Goal: Task Accomplishment & Management: Complete application form

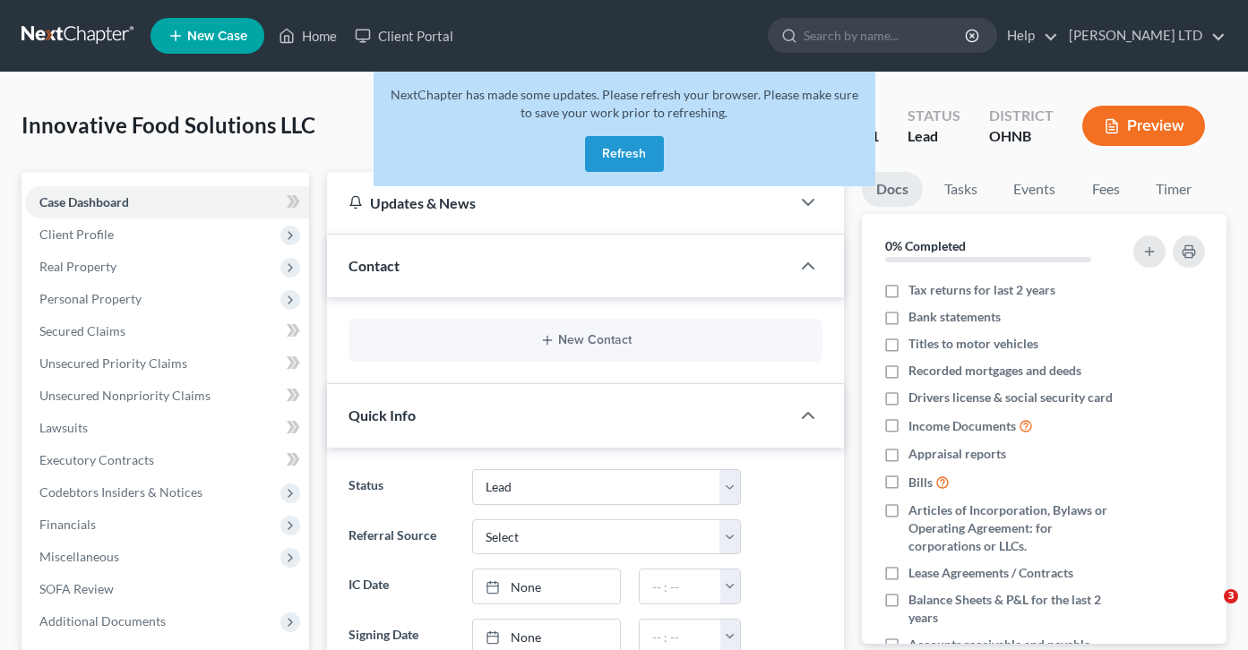
select select "10"
click at [624, 145] on button "Refresh" at bounding box center [624, 154] width 79 height 36
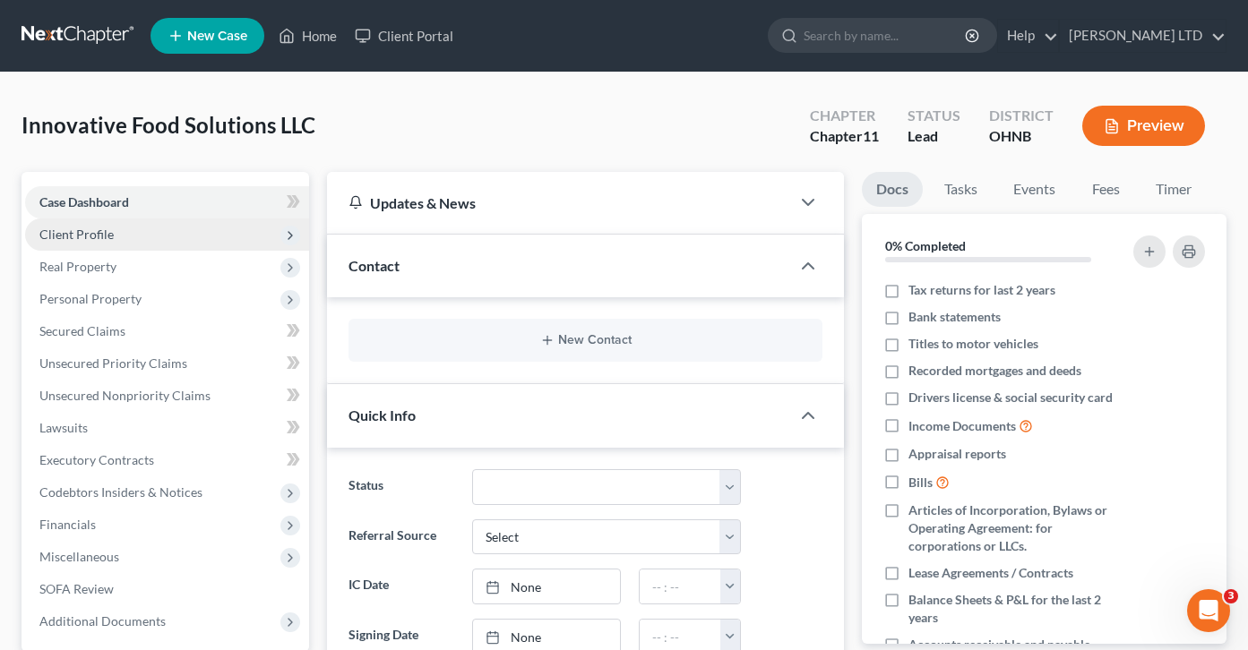
click at [138, 231] on span "Client Profile" at bounding box center [167, 235] width 284 height 32
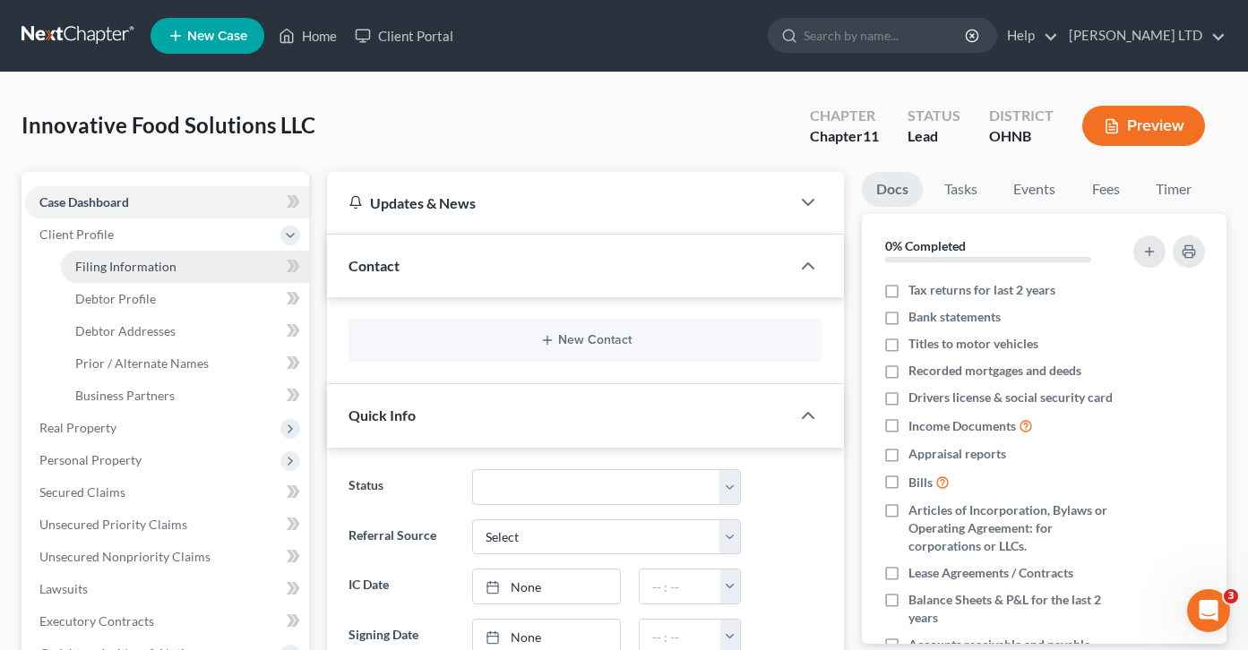
click at [136, 261] on span "Filing Information" at bounding box center [125, 266] width 101 height 15
select select "1"
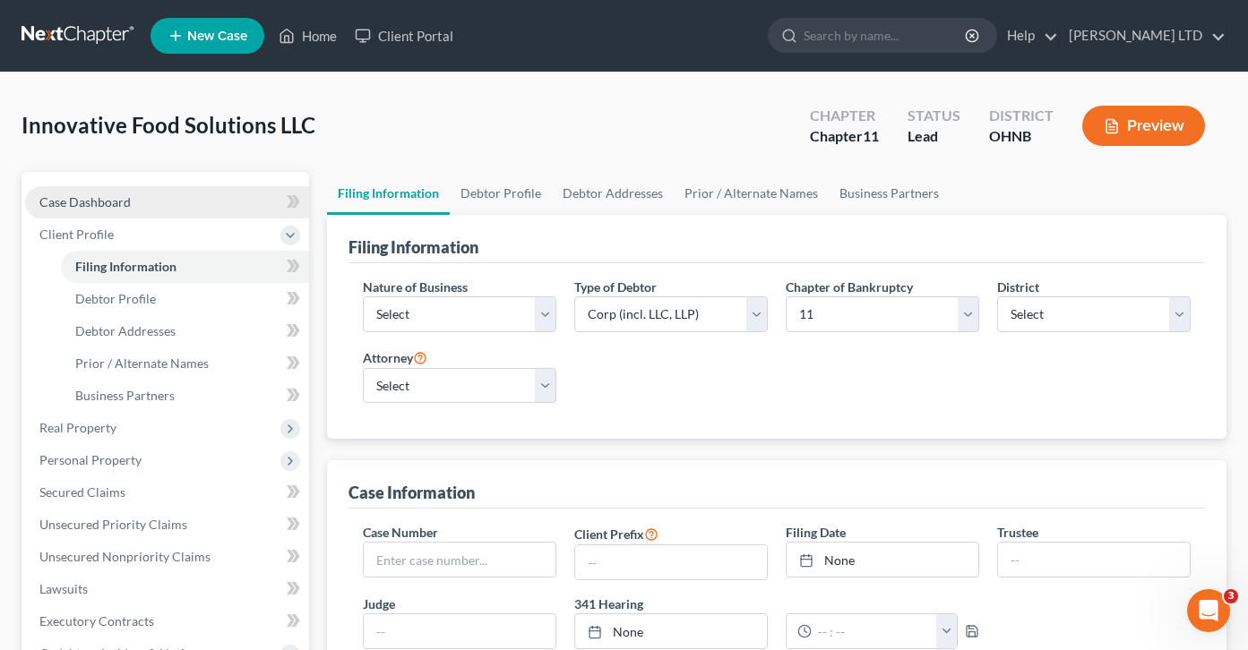
click at [109, 191] on link "Case Dashboard" at bounding box center [167, 202] width 284 height 32
